Goal: Complete application form: Complete application form

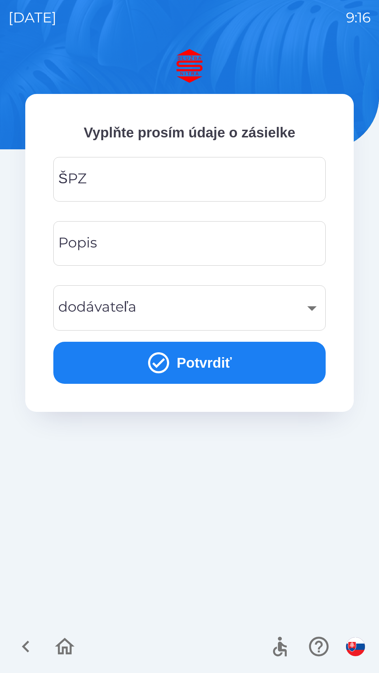
click at [165, 177] on input "ŠPZ" at bounding box center [189, 179] width 255 height 28
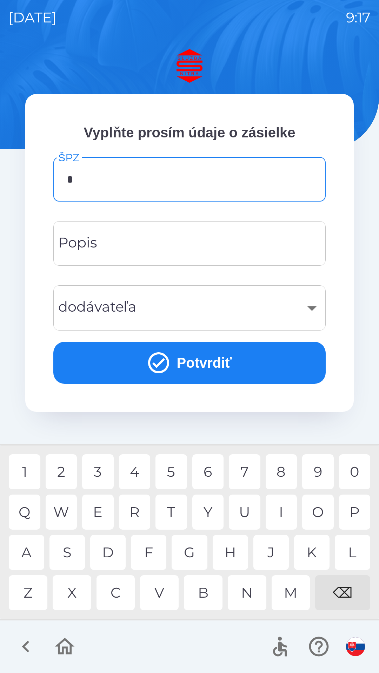
click at [346, 551] on div "L" at bounding box center [351, 552] width 35 height 35
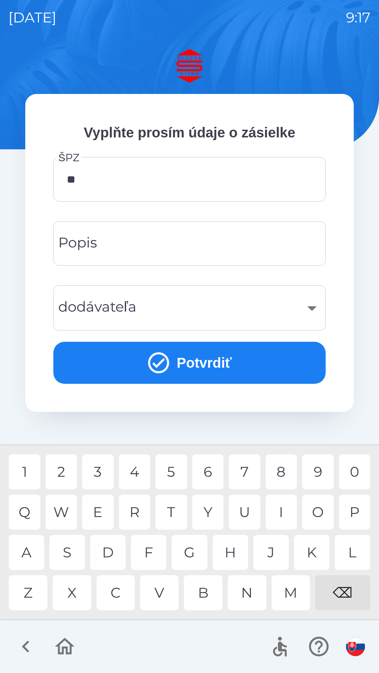
click at [293, 592] on div "M" at bounding box center [290, 592] width 39 height 35
click at [135, 469] on div "4" at bounding box center [135, 471] width 32 height 35
click at [244, 465] on div "7" at bounding box center [245, 471] width 32 height 35
click at [110, 547] on div "D" at bounding box center [107, 552] width 35 height 35
type input "*******"
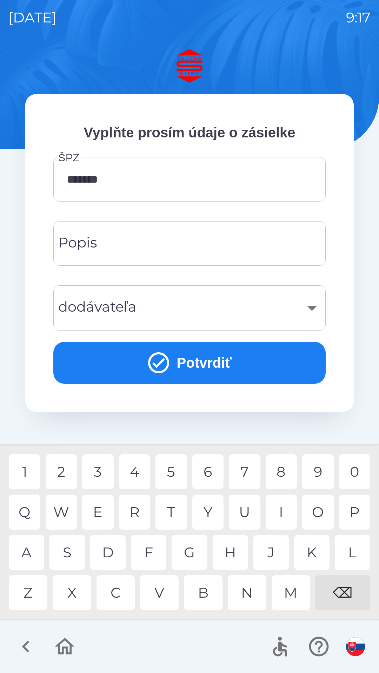
click at [350, 549] on div "L" at bounding box center [351, 552] width 35 height 35
click at [215, 245] on input "Popis" at bounding box center [189, 244] width 255 height 28
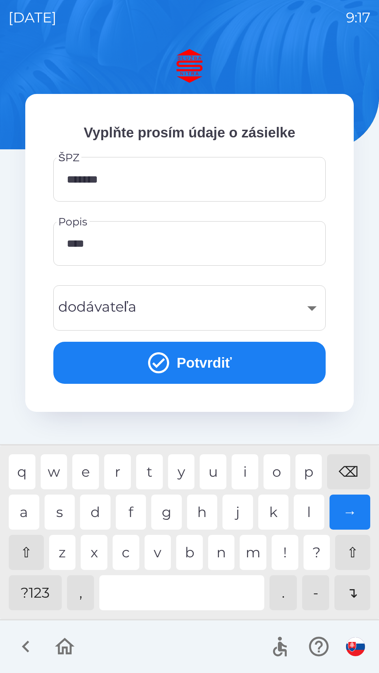
click at [24, 507] on div "a" at bounding box center [24, 512] width 31 height 35
click at [155, 548] on div "v" at bounding box center [157, 552] width 27 height 35
type input "*******"
click at [312, 308] on div "​" at bounding box center [189, 308] width 255 height 28
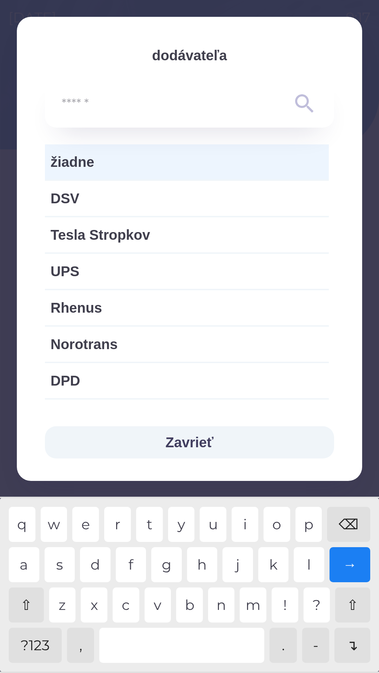
click at [203, 160] on span "žiadne" at bounding box center [186, 161] width 272 height 21
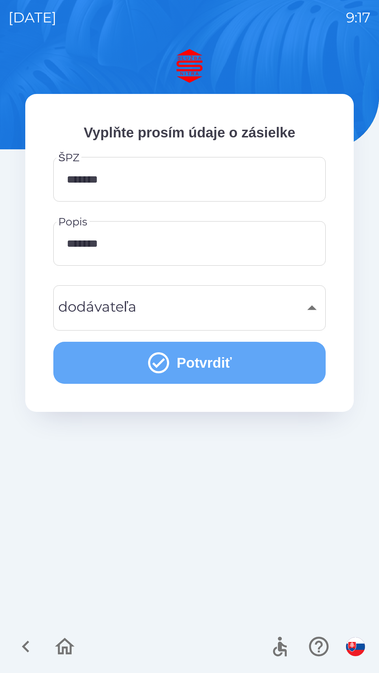
click at [232, 351] on button "Potvrdiť" at bounding box center [189, 363] width 272 height 42
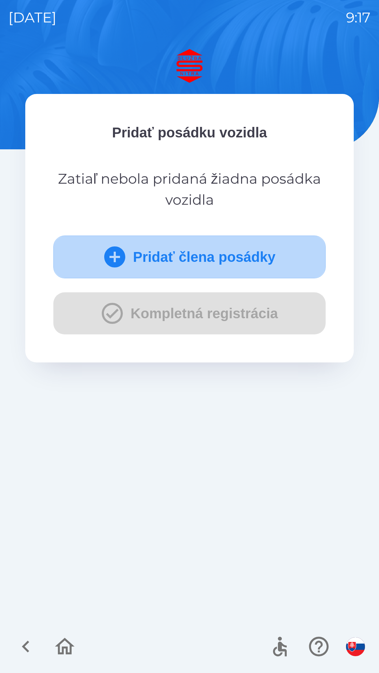
click at [206, 251] on button "Pridať člena posádky" at bounding box center [189, 257] width 272 height 43
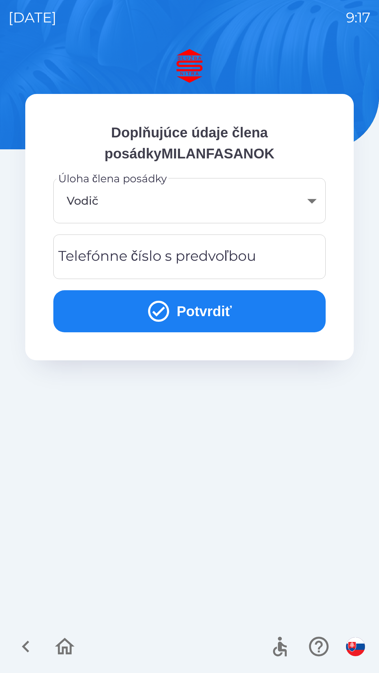
click at [218, 259] on div "Telefónne číslo s predvoľbou Telefónne číslo s predvoľbou" at bounding box center [189, 257] width 272 height 45
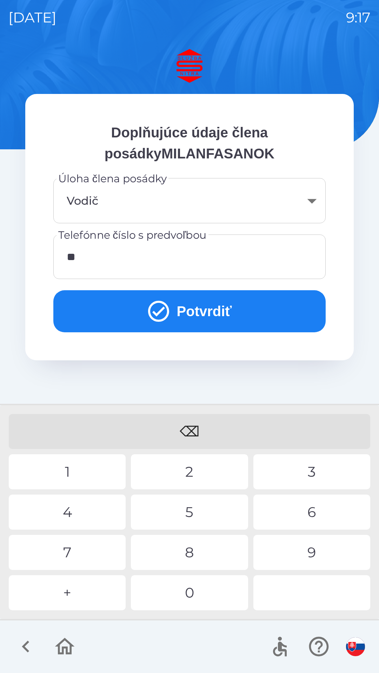
click at [96, 513] on div "4" at bounding box center [67, 512] width 117 height 35
click at [87, 463] on div "1" at bounding box center [67, 471] width 117 height 35
click at [97, 513] on div "4" at bounding box center [67, 512] width 117 height 35
click at [330, 550] on div "9" at bounding box center [311, 552] width 117 height 35
click at [313, 508] on div "6" at bounding box center [311, 512] width 117 height 35
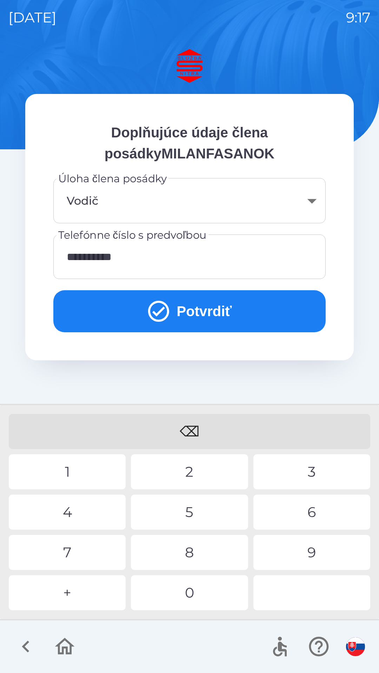
click at [219, 547] on div "8" at bounding box center [189, 552] width 117 height 35
click at [212, 549] on div "8" at bounding box center [189, 552] width 117 height 35
type input "**********"
click at [211, 505] on div "5" at bounding box center [189, 512] width 117 height 35
click at [212, 310] on button "Potvrdiť" at bounding box center [189, 311] width 272 height 42
